Goal: Task Accomplishment & Management: Complete application form

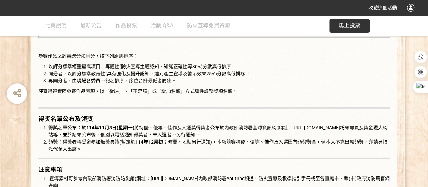
scroll to position [1016, 0]
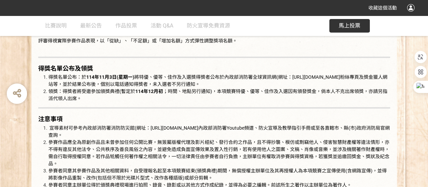
click at [345, 28] on span "馬上投票" at bounding box center [350, 25] width 22 height 6
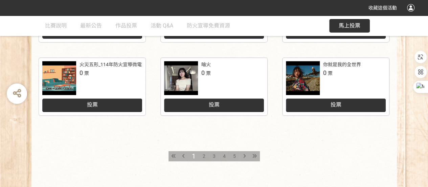
scroll to position [402, 0]
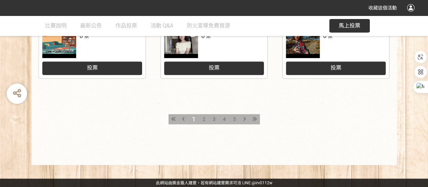
click at [212, 118] on div "3" at bounding box center [214, 119] width 10 height 10
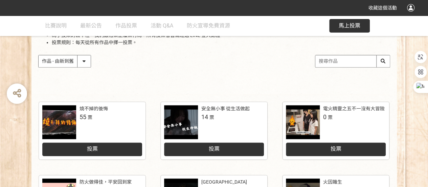
scroll to position [169, 0]
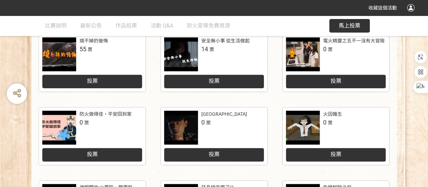
click at [213, 81] on span "投票" at bounding box center [214, 81] width 11 height 6
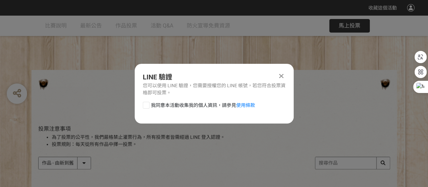
scroll to position [0, 0]
click at [146, 105] on div at bounding box center [146, 105] width 7 height 7
checkbox input "true"
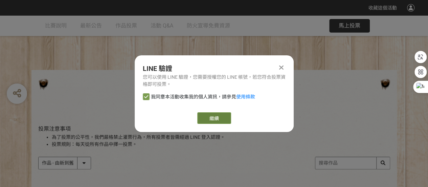
click at [213, 115] on link "繼續" at bounding box center [214, 118] width 34 height 12
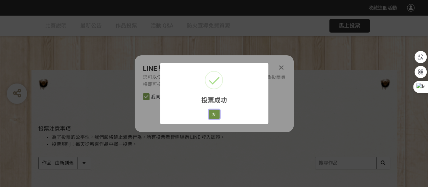
click at [215, 114] on button "好" at bounding box center [214, 113] width 11 height 9
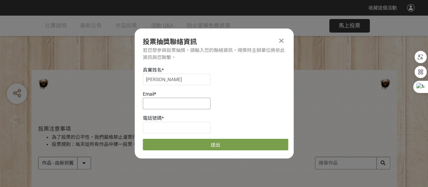
click at [168, 102] on input at bounding box center [177, 104] width 68 height 12
type input "[EMAIL_ADDRESS][DOMAIN_NAME]"
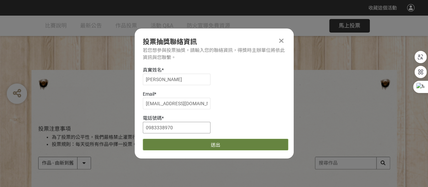
type input "0983338970"
click at [213, 145] on button "送出" at bounding box center [216, 145] width 146 height 12
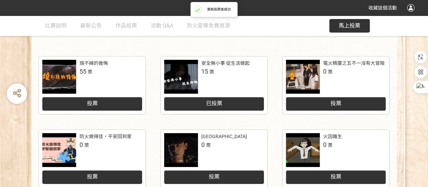
scroll to position [169, 0]
